Goal: Complete application form

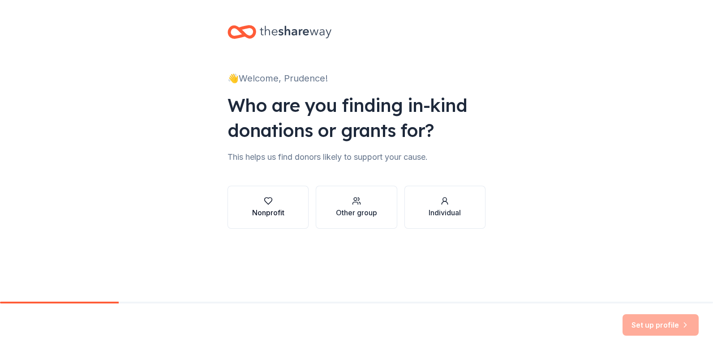
click at [272, 202] on icon "button" at bounding box center [268, 201] width 9 height 9
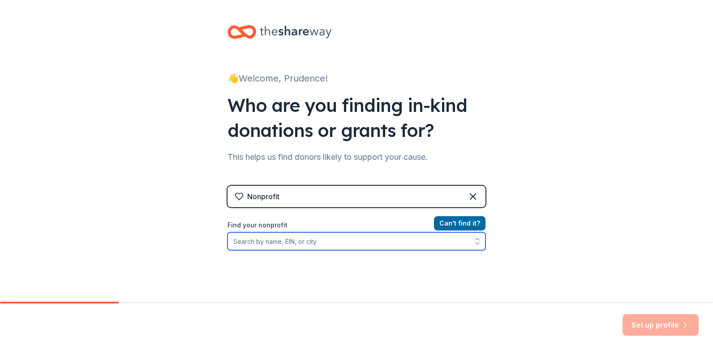
click at [309, 245] on input "Find your nonprofit" at bounding box center [357, 241] width 258 height 18
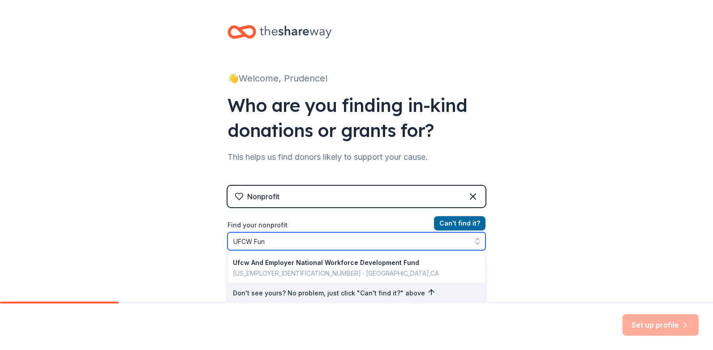
type input "UFCW Fund"
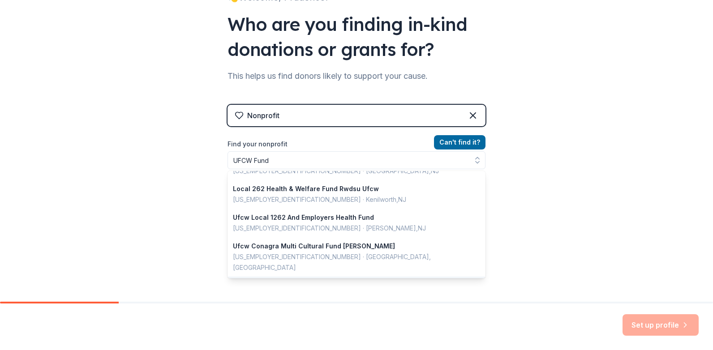
scroll to position [67, 0]
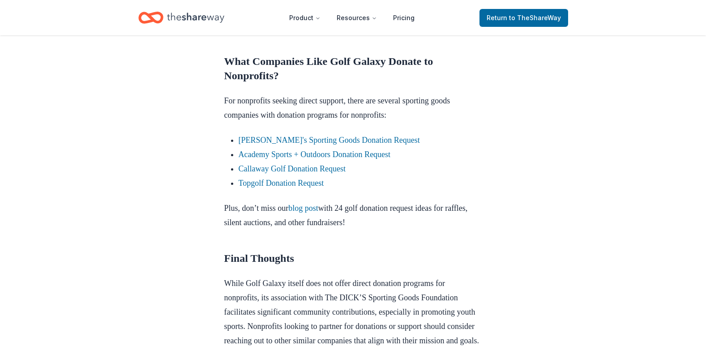
scroll to position [851, 0]
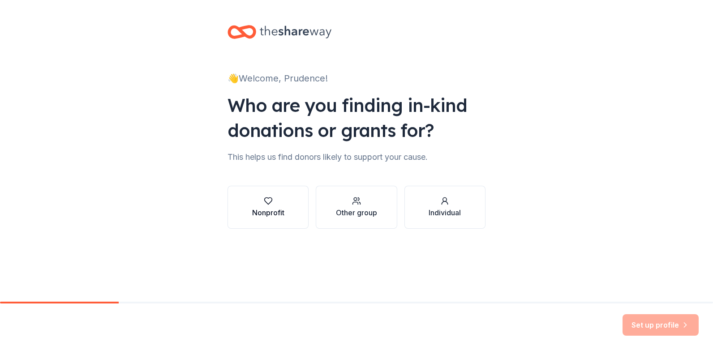
click at [251, 217] on button "Nonprofit" at bounding box center [268, 207] width 81 height 43
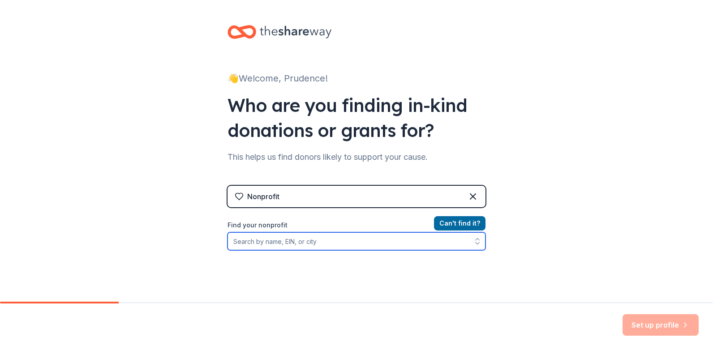
click at [270, 245] on input "Find your nonprofit" at bounding box center [357, 241] width 258 height 18
type input "March of Dimes"
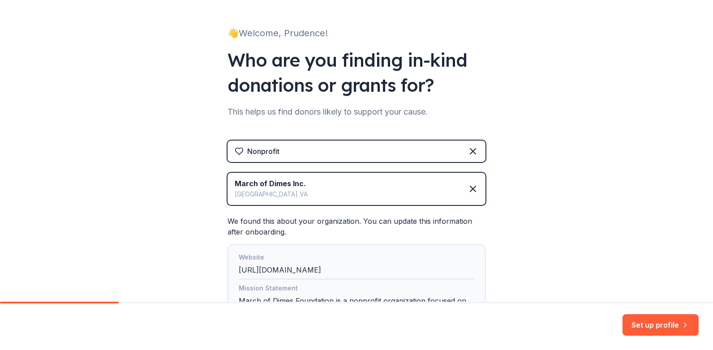
scroll to position [45, 0]
click at [472, 153] on icon at bounding box center [473, 151] width 11 height 11
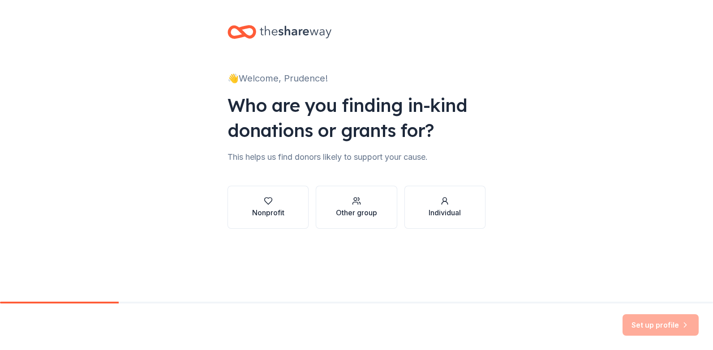
scroll to position [0, 0]
click at [394, 203] on button "Other group" at bounding box center [356, 207] width 81 height 43
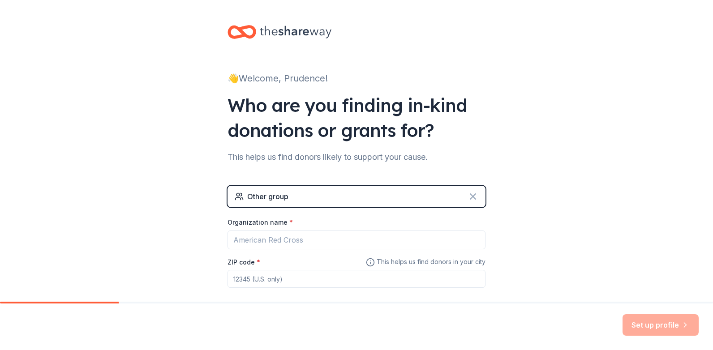
click at [470, 198] on icon at bounding box center [473, 196] width 11 height 11
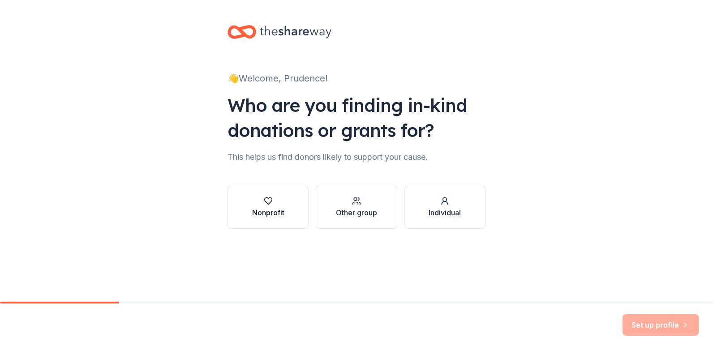
click at [277, 210] on div "Nonprofit" at bounding box center [268, 212] width 32 height 11
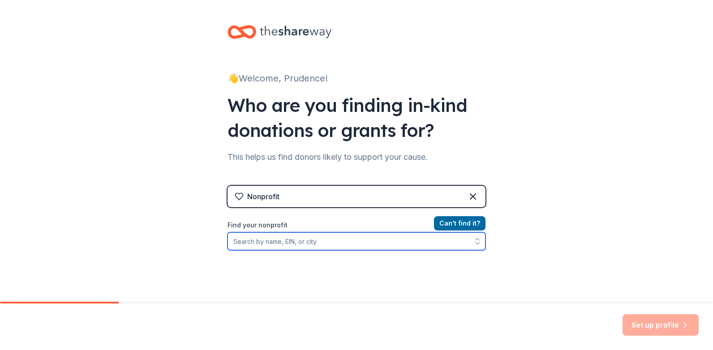
click at [293, 242] on input "Find your nonprofit" at bounding box center [357, 241] width 258 height 18
type input "32-0264037"
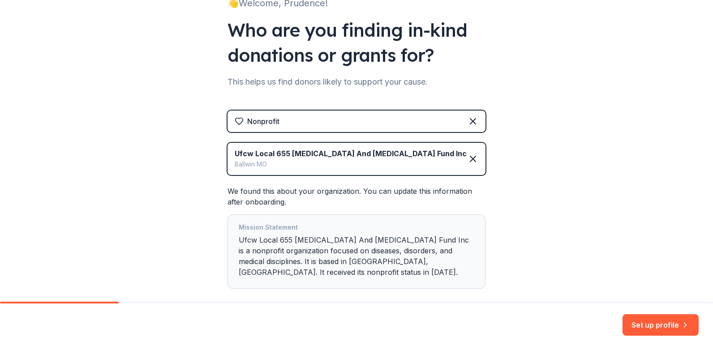
scroll to position [90, 0]
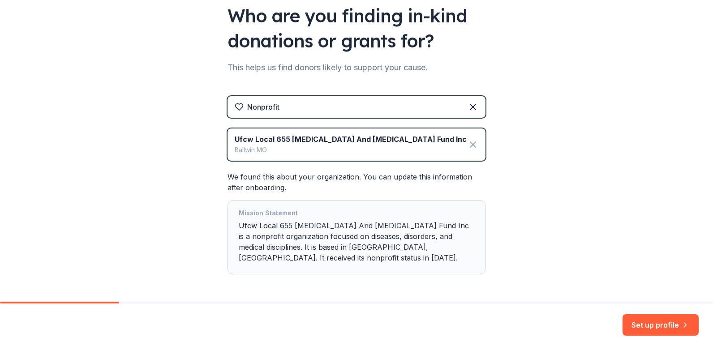
click at [470, 144] on icon at bounding box center [473, 144] width 11 height 11
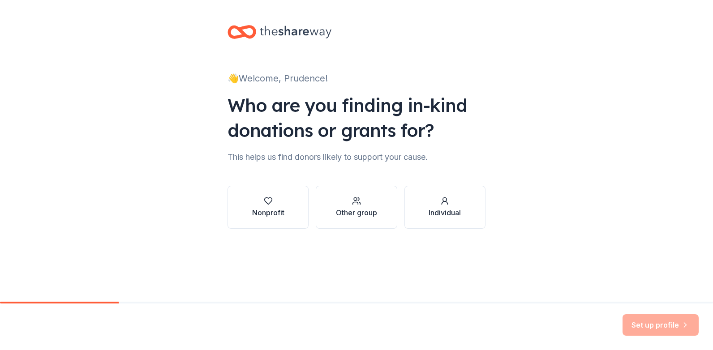
scroll to position [0, 0]
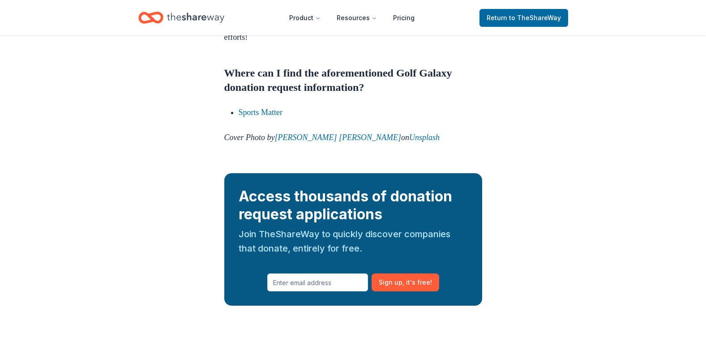
scroll to position [851, 0]
